Goal: Task Accomplishment & Management: Use online tool/utility

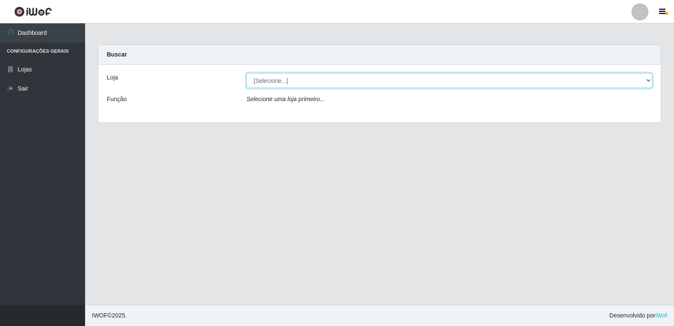
click at [412, 78] on select "[Selecione...] Extrabom - Loja 18 Goiabeiras" at bounding box center [449, 80] width 406 height 15
select select "501"
click at [246, 73] on select "[Selecione...] Extrabom - Loja 18 Goiabeiras" at bounding box center [449, 80] width 406 height 15
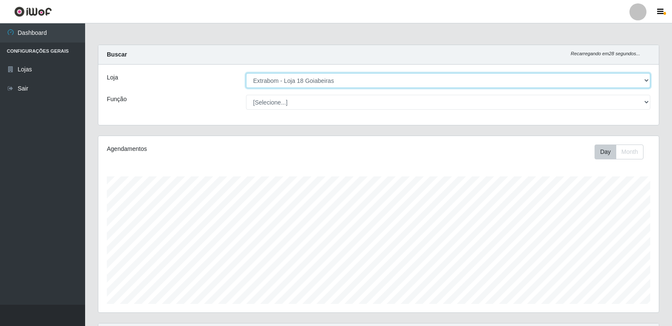
scroll to position [177, 560]
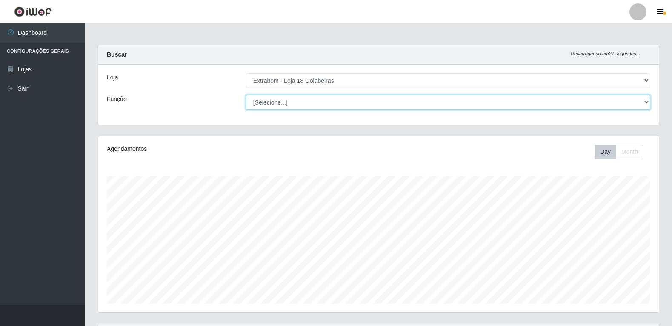
click at [415, 106] on select "[Selecione...] ATENDENTE DE E-COMMERCE ATENDENTE DE E-COMMERCE + ATENDENTE DE E…" at bounding box center [448, 102] width 404 height 15
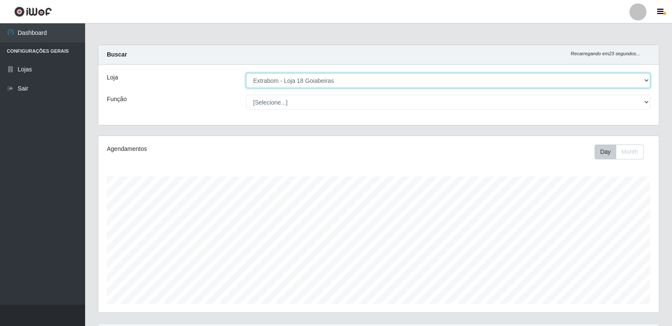
click at [647, 80] on select "[Selecione...] Extrabom - Loja 18 Goiabeiras" at bounding box center [448, 80] width 404 height 15
click at [246, 73] on select "[Selecione...] Extrabom - Loja 18 Goiabeiras" at bounding box center [448, 80] width 404 height 15
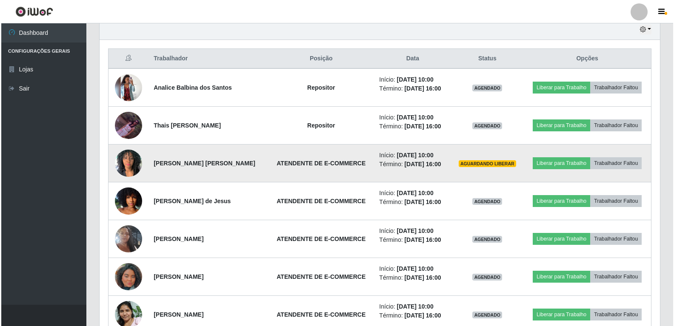
scroll to position [305, 0]
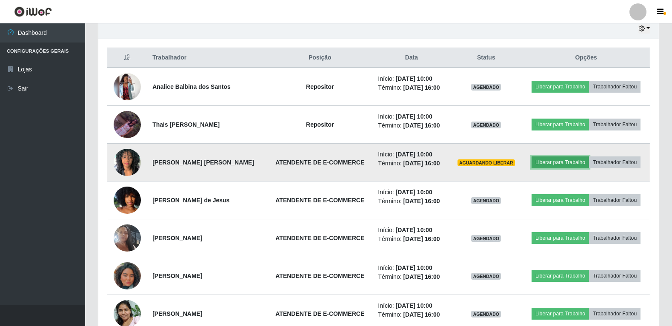
click at [579, 162] on button "Liberar para Trabalho" at bounding box center [559, 163] width 57 height 12
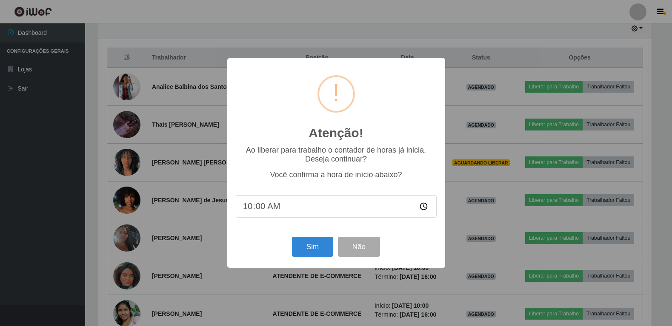
scroll to position [177, 555]
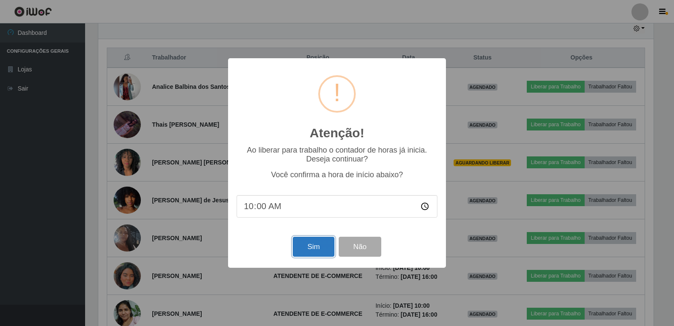
click at [322, 246] on button "Sim" at bounding box center [313, 247] width 41 height 20
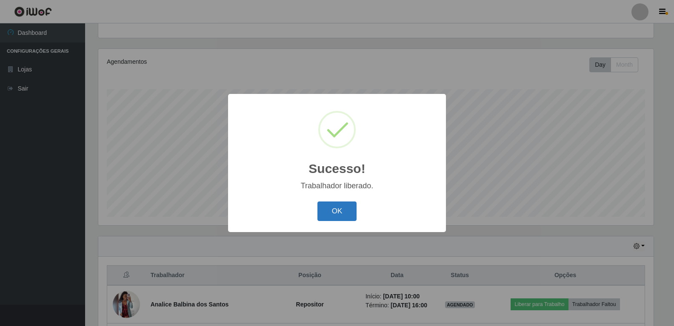
click at [330, 205] on button "OK" at bounding box center [337, 212] width 40 height 20
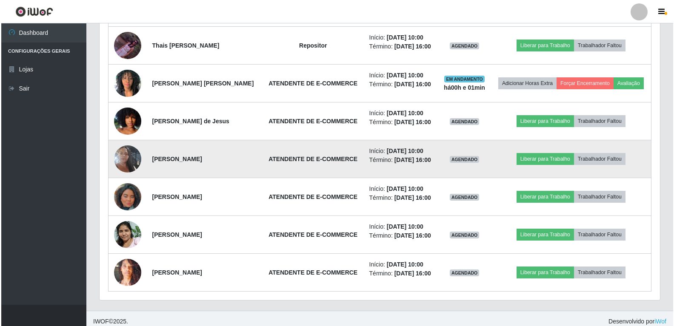
scroll to position [390, 0]
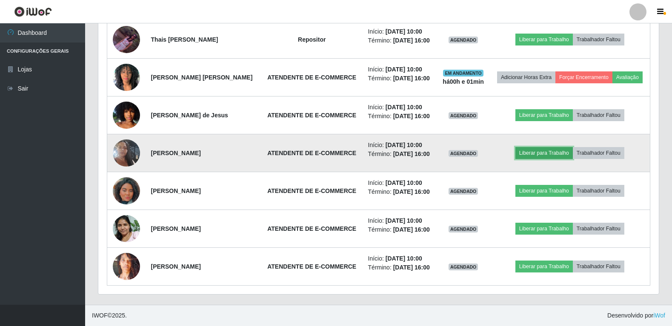
click at [547, 156] on button "Liberar para Trabalho" at bounding box center [543, 153] width 57 height 12
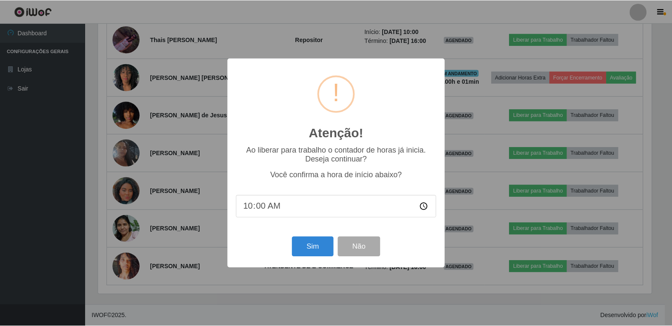
scroll to position [177, 555]
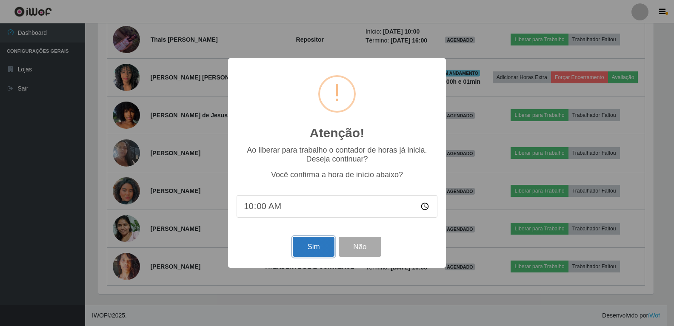
click at [316, 248] on button "Sim" at bounding box center [313, 247] width 41 height 20
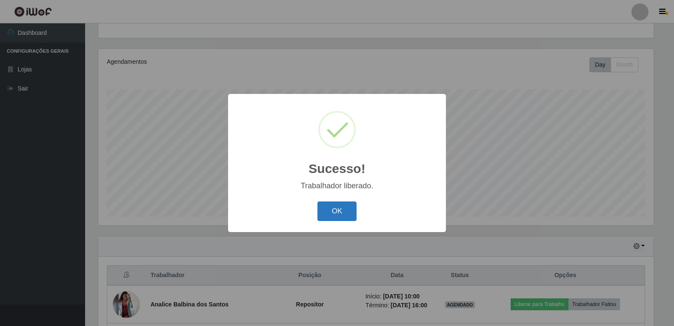
click at [345, 212] on button "OK" at bounding box center [337, 212] width 40 height 20
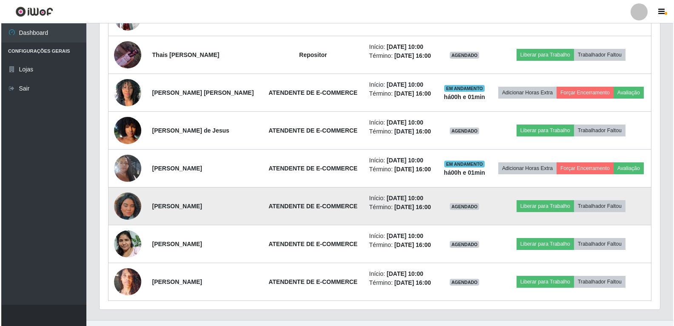
scroll to position [385, 0]
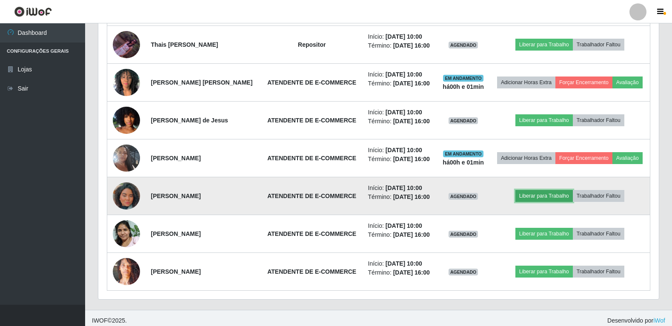
click at [537, 195] on button "Liberar para Trabalho" at bounding box center [543, 196] width 57 height 12
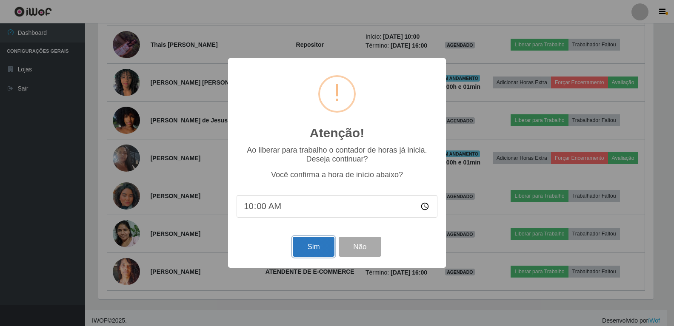
click at [311, 253] on button "Sim" at bounding box center [313, 247] width 41 height 20
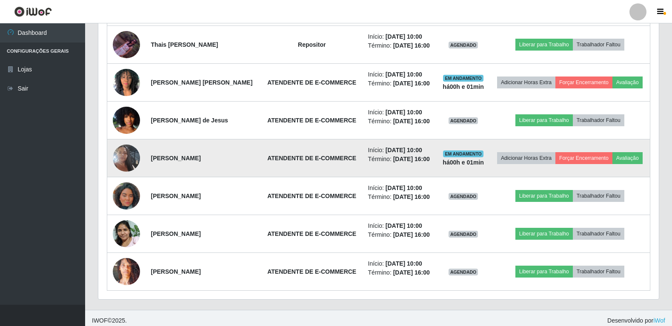
scroll to position [0, 0]
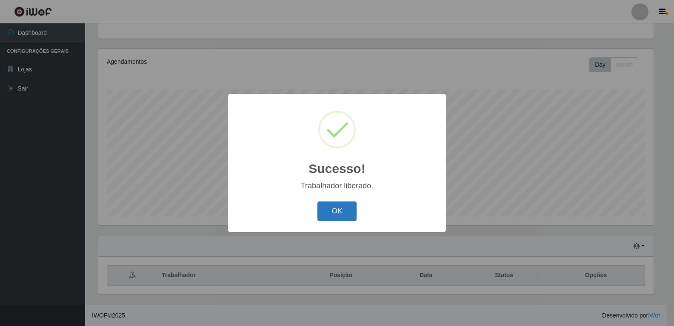
click at [339, 216] on button "OK" at bounding box center [337, 212] width 40 height 20
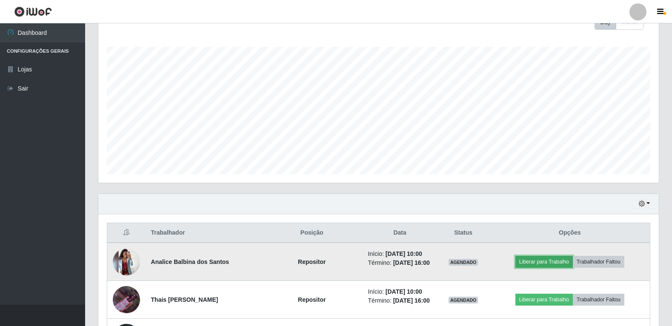
click at [557, 257] on button "Liberar para Trabalho" at bounding box center [543, 262] width 57 height 12
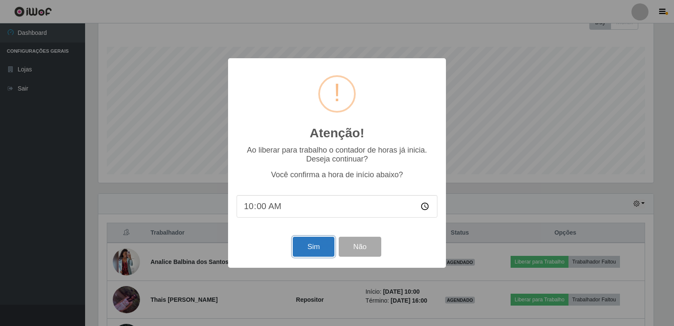
click at [330, 247] on button "Sim" at bounding box center [313, 247] width 41 height 20
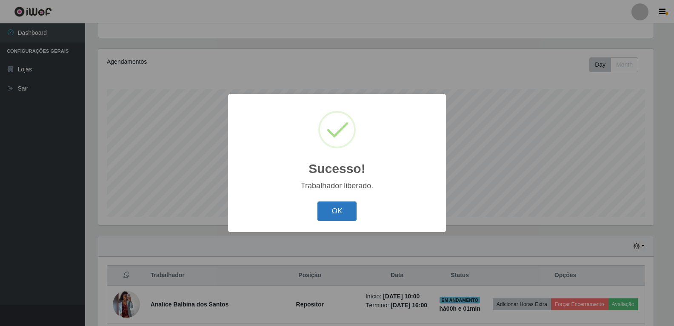
click at [331, 207] on button "OK" at bounding box center [337, 212] width 40 height 20
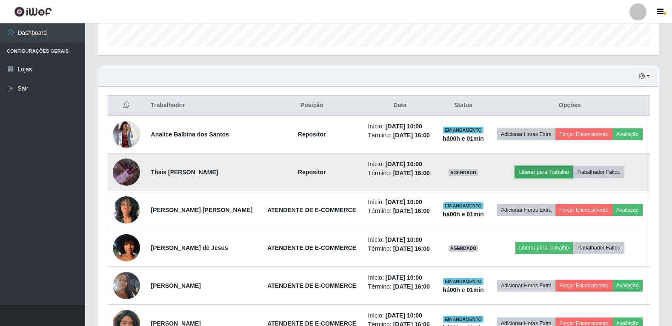
click at [544, 169] on button "Liberar para Trabalho" at bounding box center [543, 172] width 57 height 12
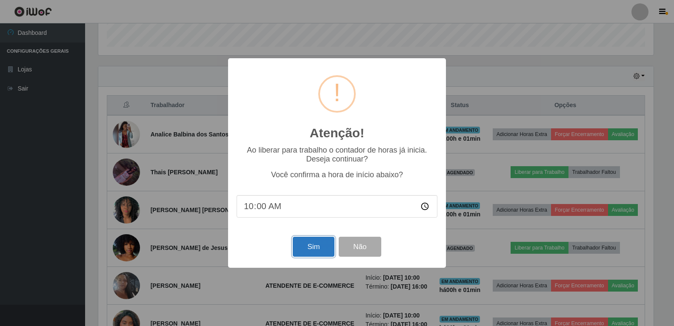
click at [312, 248] on button "Sim" at bounding box center [313, 247] width 41 height 20
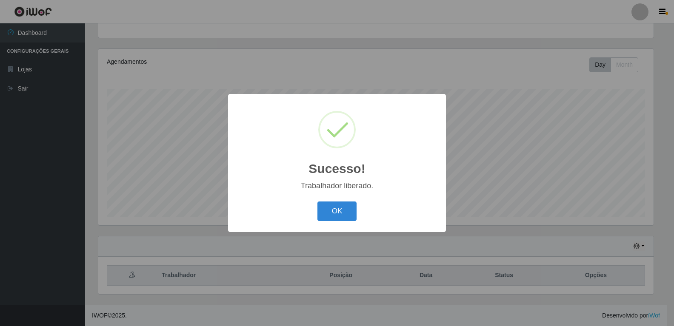
click at [330, 223] on div "OK Cancel" at bounding box center [337, 211] width 201 height 24
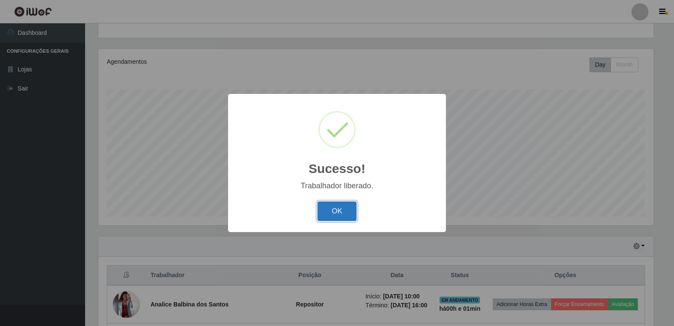
click at [335, 217] on button "OK" at bounding box center [337, 212] width 40 height 20
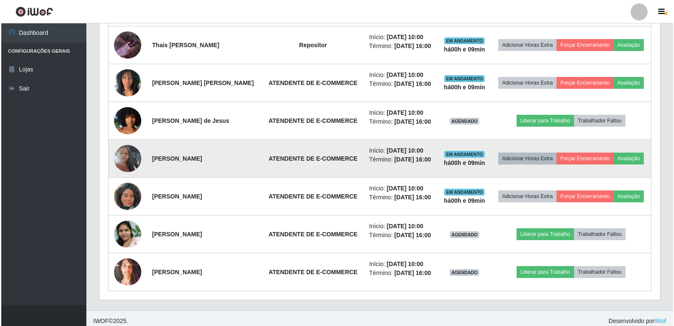
scroll to position [390, 0]
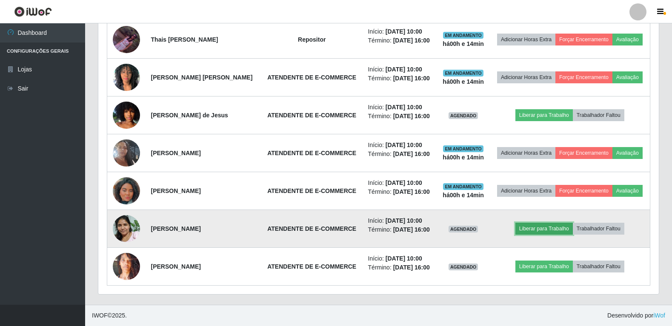
click at [546, 223] on button "Liberar para Trabalho" at bounding box center [543, 229] width 57 height 12
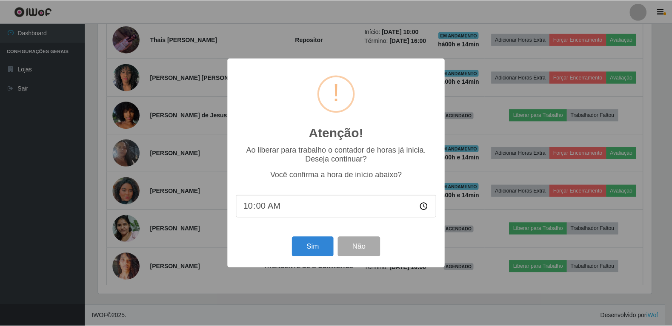
scroll to position [177, 555]
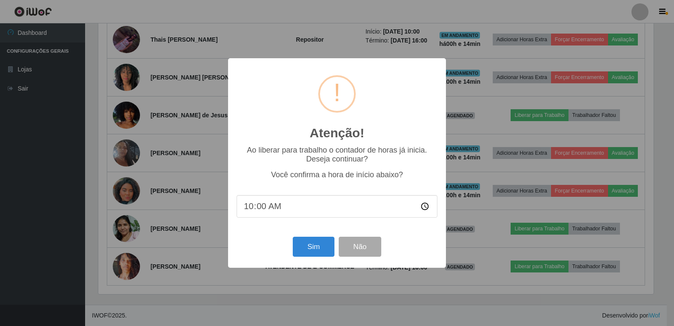
click at [269, 208] on input "10:00" at bounding box center [337, 206] width 201 height 23
click at [259, 206] on input "10:00" at bounding box center [337, 206] width 201 height 23
click at [260, 206] on input "10:00" at bounding box center [337, 206] width 201 height 23
type input "10:14"
click at [295, 241] on button "Sim" at bounding box center [313, 247] width 41 height 20
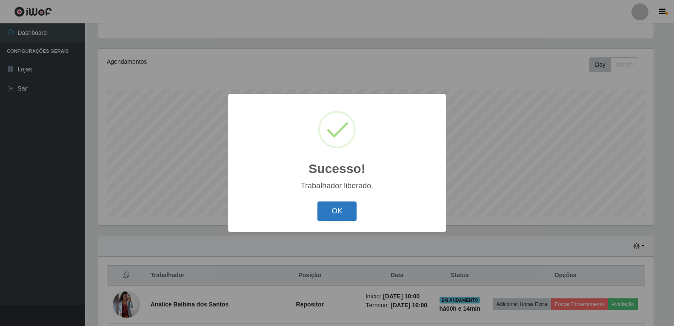
click at [326, 205] on button "OK" at bounding box center [337, 212] width 40 height 20
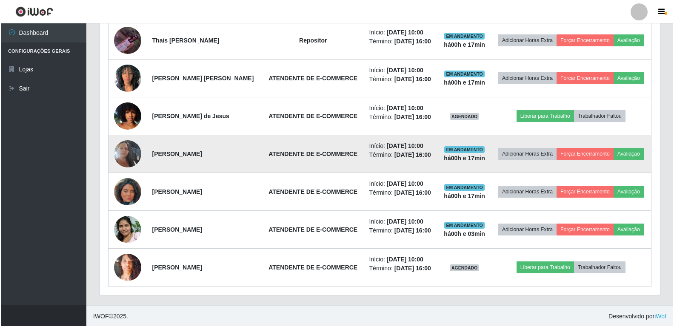
scroll to position [390, 0]
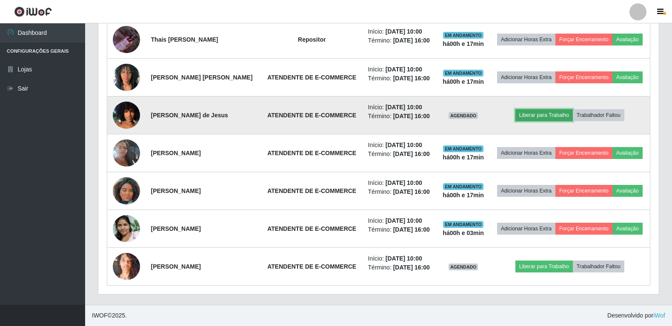
click at [551, 115] on button "Liberar para Trabalho" at bounding box center [543, 115] width 57 height 12
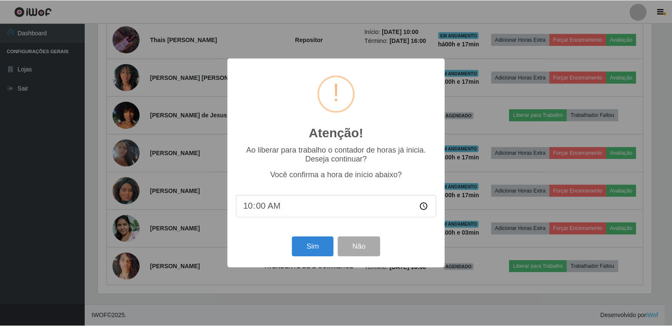
scroll to position [177, 555]
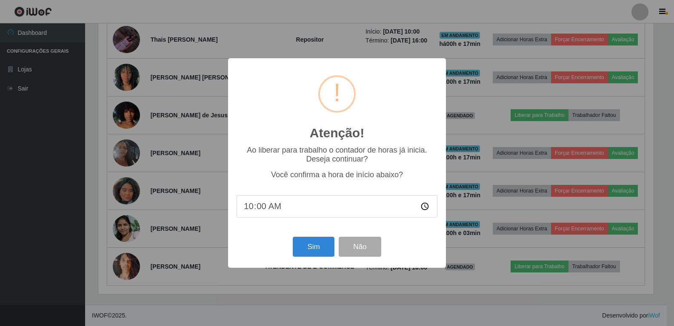
click at [260, 206] on input "10:00" at bounding box center [337, 206] width 201 height 23
type input "10:17"
click at [311, 241] on button "Sim" at bounding box center [313, 247] width 41 height 20
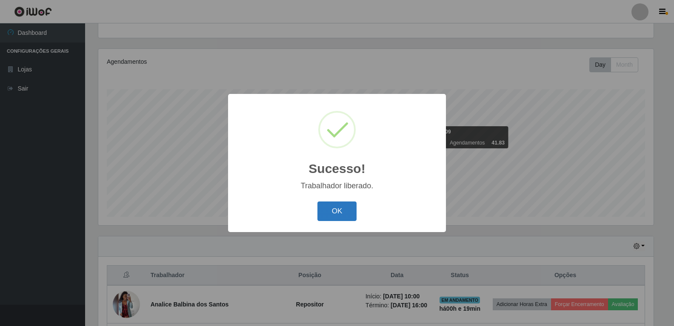
click at [328, 190] on div "Sucesso! × Trabalhador liberado. OK Cancel" at bounding box center [337, 163] width 218 height 138
click at [328, 219] on button "OK" at bounding box center [337, 212] width 40 height 20
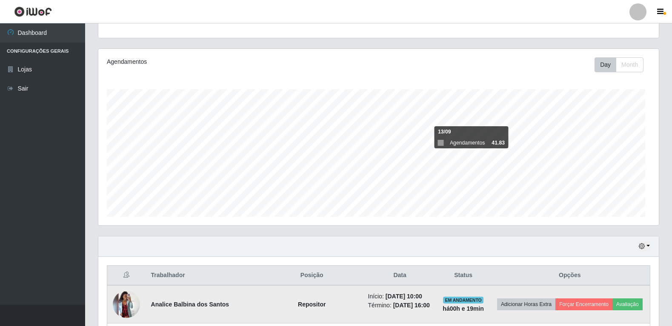
scroll to position [177, 560]
